Goal: Task Accomplishment & Management: Complete application form

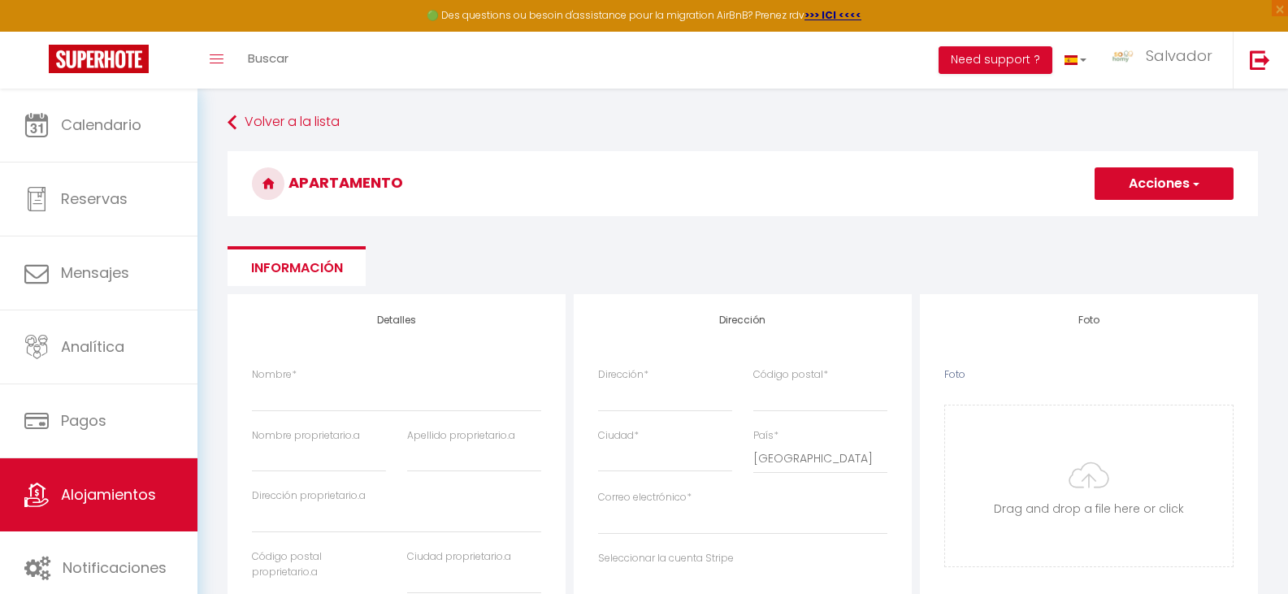
select select "3"
select select "2"
select select "1"
select select "15:00"
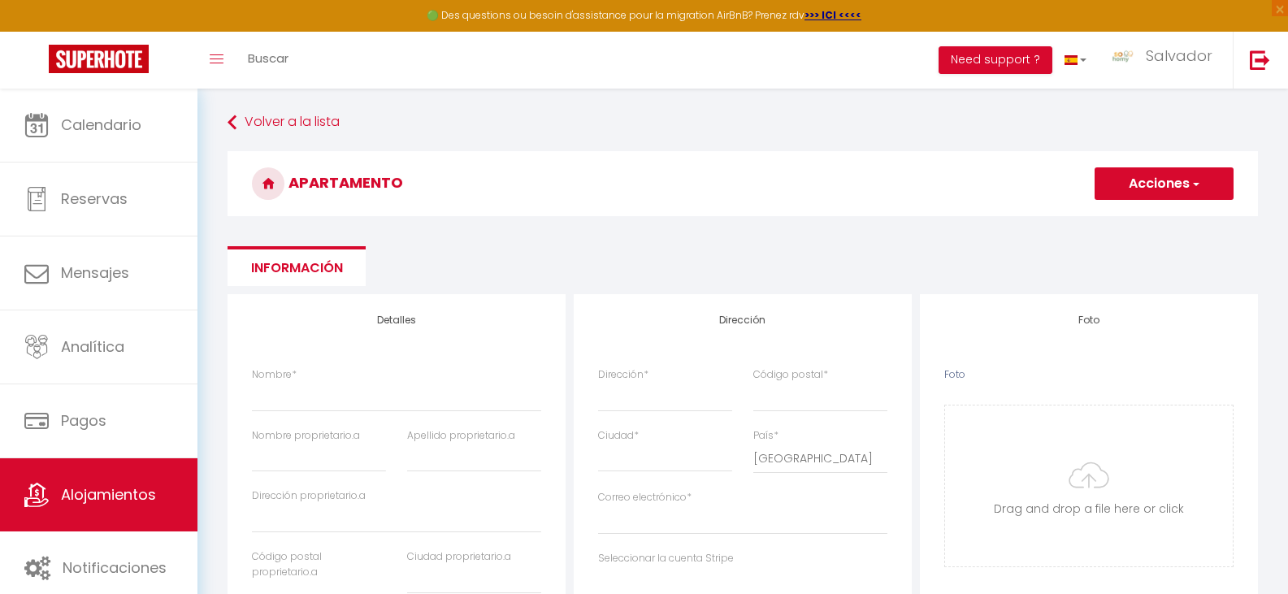
select select "23:45"
select select "11:00"
select select "30"
select select "120"
select select
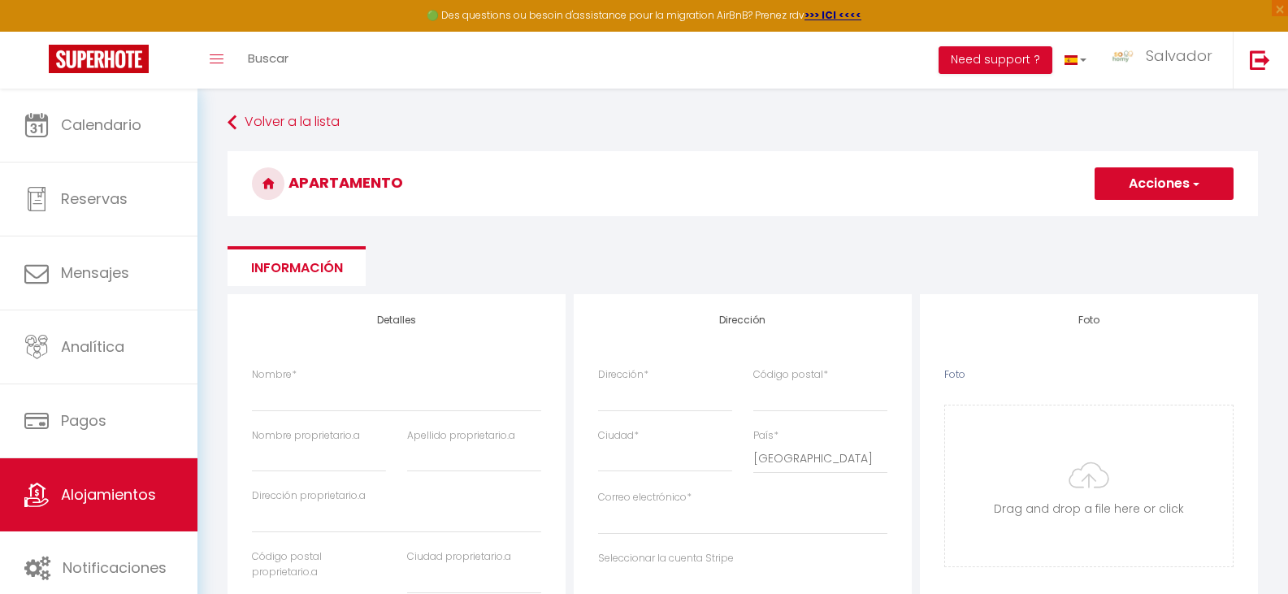
select select "28"
